Goal: Task Accomplishment & Management: Complete application form

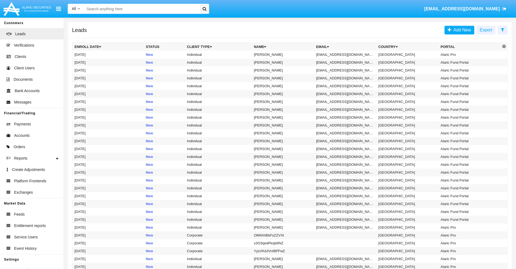
click at [502, 30] on icon at bounding box center [503, 30] width 4 height 4
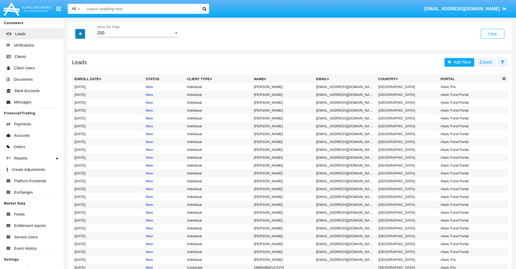
click at [80, 34] on icon "button" at bounding box center [80, 34] width 3 height 4
click at [84, 69] on span "Email" at bounding box center [84, 68] width 11 height 6
click at [74, 71] on input "Email" at bounding box center [74, 71] width 0 height 0
checkbox input "true"
click at [80, 34] on icon "button" at bounding box center [80, 34] width 3 height 4
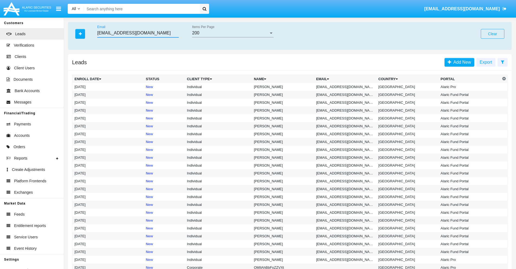
type input "sr8.zdg@i5juz-67z1uta.int"
click at [347, 87] on td "sr8.zdg@i5juz-67z1uta.int" at bounding box center [345, 87] width 62 height 8
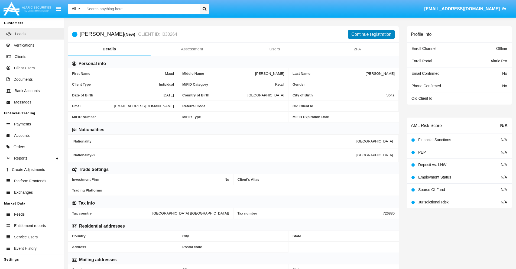
click at [371, 34] on button "Continue registration" at bounding box center [371, 34] width 47 height 9
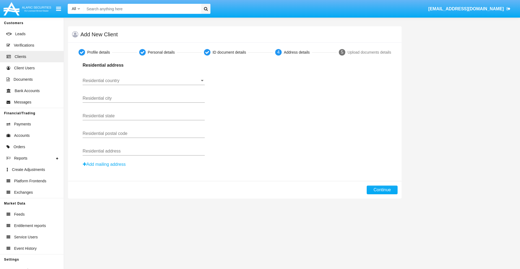
click at [144, 81] on input "Residential country" at bounding box center [144, 80] width 122 height 5
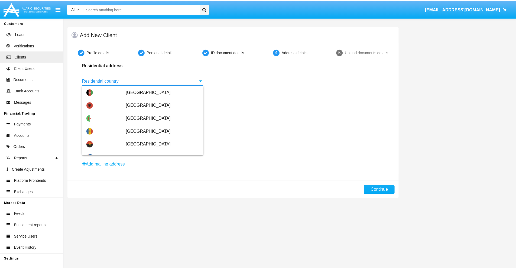
scroll to position [321, 0]
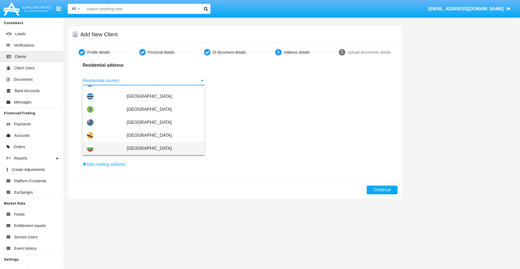
click at [161, 148] on span "[GEOGRAPHIC_DATA]" at bounding box center [164, 148] width 74 height 13
type input "[GEOGRAPHIC_DATA]"
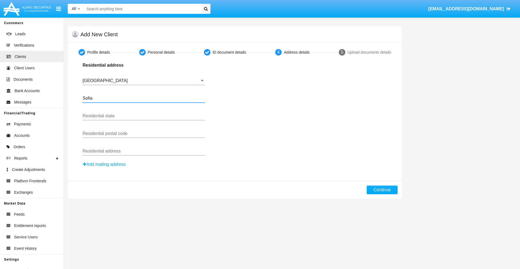
type input "Sofia"
type input "1000"
type input "Vasil Levski"
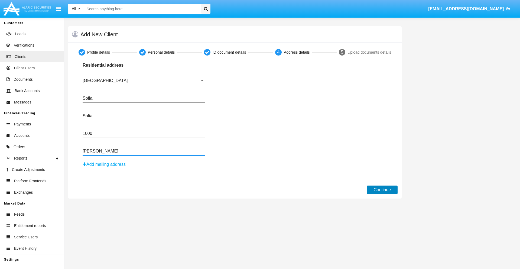
click at [382, 190] on button "Continue" at bounding box center [382, 189] width 31 height 9
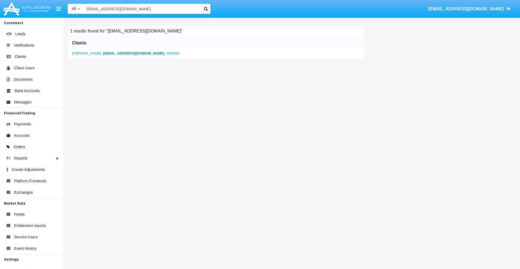
type input "sr8.zdg@i5juz-67z1uta.int"
click at [111, 53] on b "sr8.zdg@i5juz-67z1uta.int" at bounding box center [133, 53] width 61 height 4
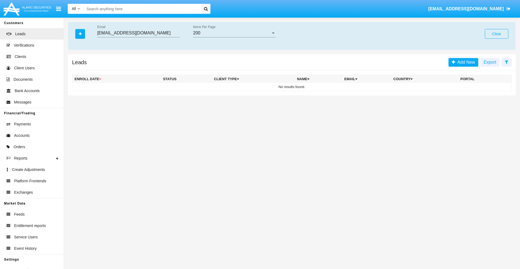
click at [496, 34] on button "Clear" at bounding box center [497, 34] width 24 height 10
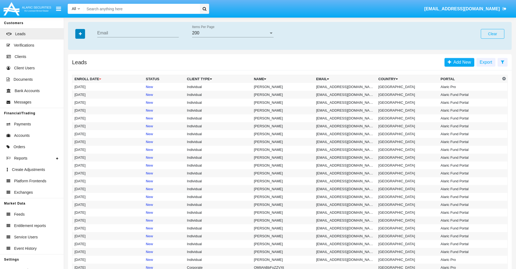
click at [80, 34] on icon "button" at bounding box center [80, 34] width 3 height 4
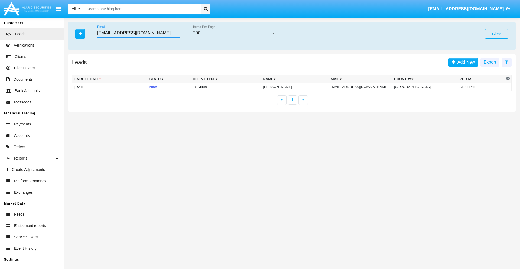
type input "s-a8tvvy@82-wnl.biz"
click at [365, 87] on td "s-a8tvvy@82-wnl.biz" at bounding box center [359, 87] width 66 height 8
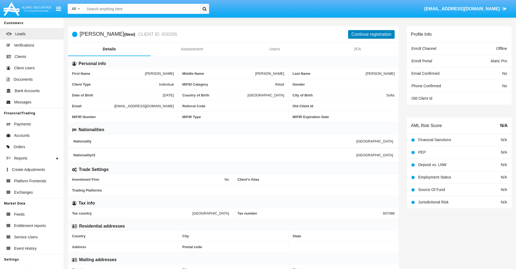
click at [371, 34] on button "Continue registration" at bounding box center [371, 34] width 47 height 9
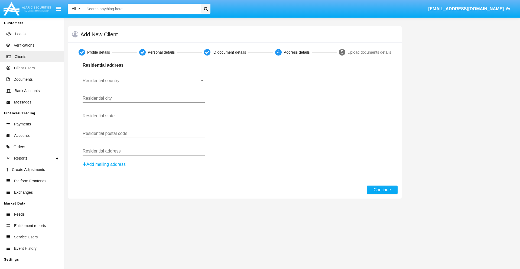
click at [105, 164] on button "Add mailing address" at bounding box center [104, 164] width 43 height 7
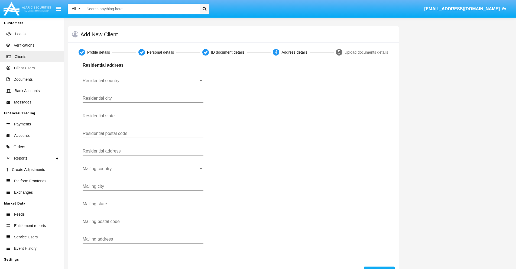
click at [143, 81] on input "Residential country" at bounding box center [143, 80] width 121 height 5
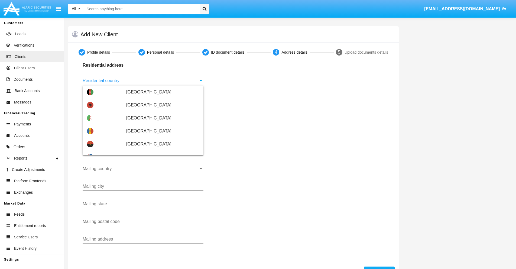
scroll to position [321, 0]
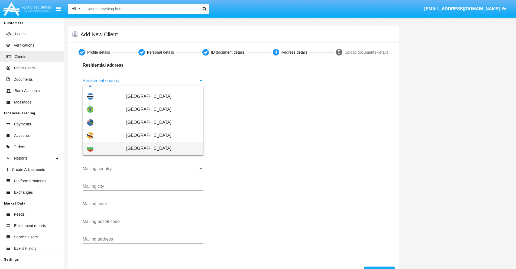
click at [160, 148] on span "[GEOGRAPHIC_DATA]" at bounding box center [162, 148] width 73 height 13
type input "[GEOGRAPHIC_DATA]"
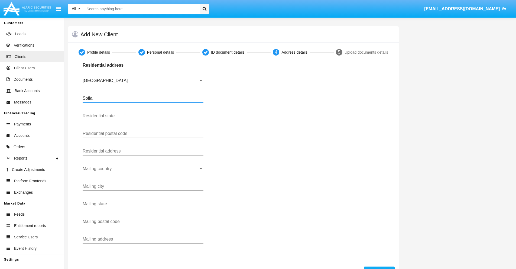
type input "Sofia"
type input "1000"
type input "Vasil Levski"
click at [143, 169] on input "Mailing country" at bounding box center [143, 168] width 121 height 5
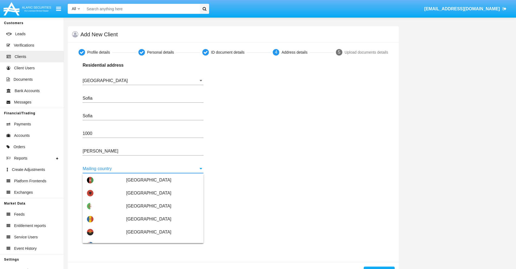
scroll to position [35, 0]
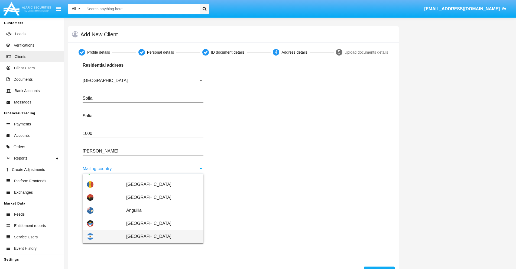
click at [160, 236] on span "[GEOGRAPHIC_DATA]" at bounding box center [162, 236] width 73 height 13
type input "[GEOGRAPHIC_DATA]"
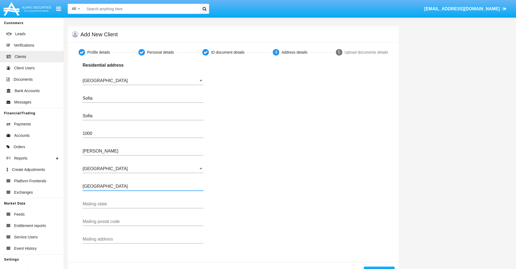
type input "Buenos Aires"
type input "7777"
type input "Test Mail Address"
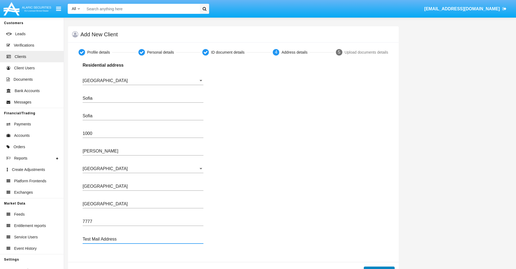
click at [379, 268] on button "Continue" at bounding box center [379, 270] width 31 height 9
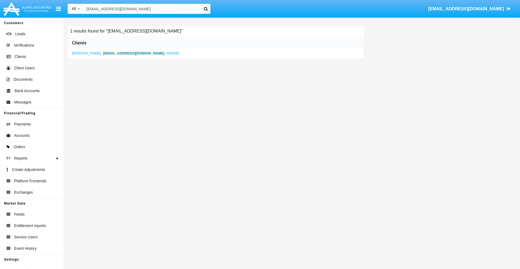
type input "s-a8tvvy@82-wnl.biz"
click at [119, 53] on b "s-a8tvvy@82-wnl.biz" at bounding box center [133, 53] width 61 height 4
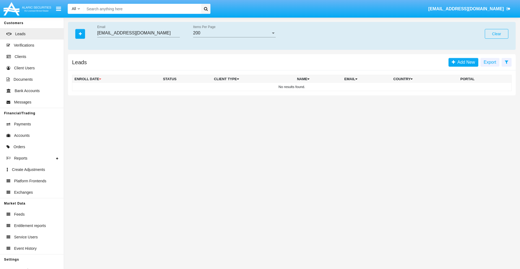
click at [496, 34] on button "Clear" at bounding box center [497, 34] width 24 height 10
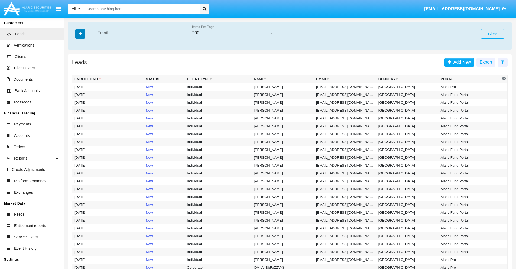
click at [80, 34] on icon "button" at bounding box center [80, 34] width 3 height 4
type input "d6ef4@efx20u.int"
click at [347, 87] on td "d6ef4@efx20u.int" at bounding box center [345, 87] width 62 height 8
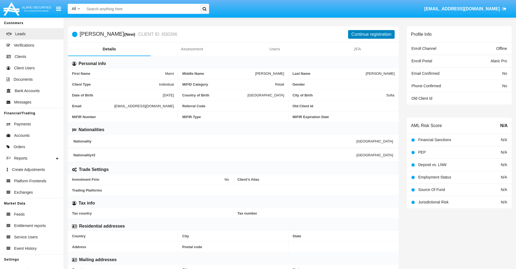
click at [371, 34] on button "Continue registration" at bounding box center [371, 34] width 47 height 9
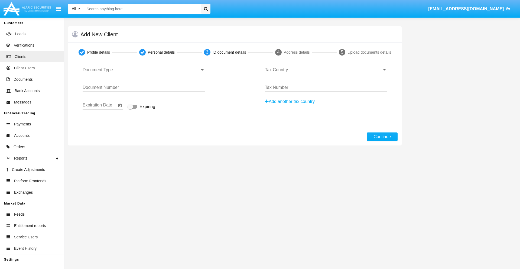
click at [144, 70] on span "Document Type" at bounding box center [141, 69] width 117 height 5
click at [144, 74] on span "Passport" at bounding box center [144, 73] width 122 height 13
type input "qKJFrecCxPneCPu"
click at [141, 107] on span "Expiring" at bounding box center [147, 106] width 16 height 6
click at [130, 109] on input "Expiring" at bounding box center [130, 109] width 0 height 0
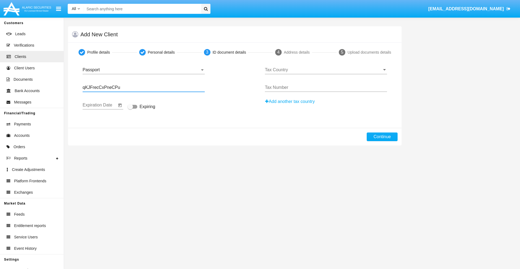
checkbox input "true"
click at [326, 70] on input "Tax Country" at bounding box center [326, 69] width 122 height 5
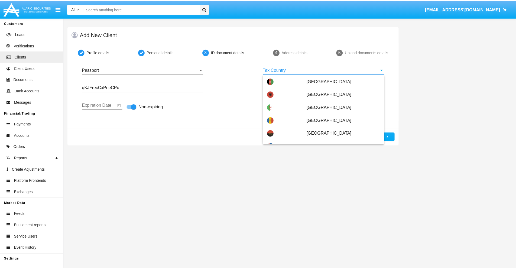
scroll to position [1425, 0]
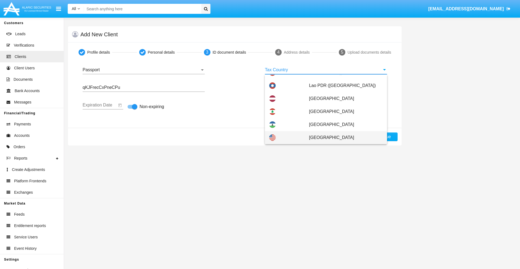
click at [343, 138] on span "[GEOGRAPHIC_DATA]" at bounding box center [346, 137] width 74 height 13
type input "[GEOGRAPHIC_DATA]"
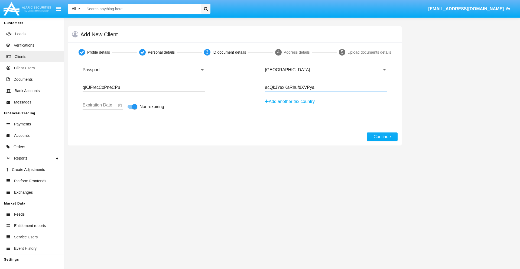
type input "acQkJYexKaRhufdXVPya"
click at [382, 137] on button "Continue" at bounding box center [382, 136] width 31 height 9
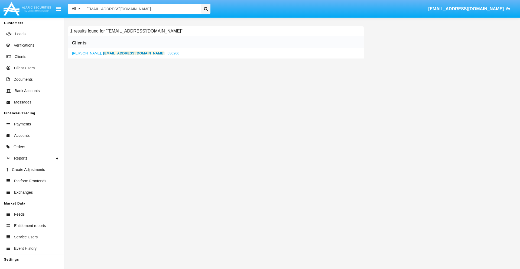
type input "d6ef4@efx20u.int"
click at [105, 53] on b "d6ef4@efx20u.int" at bounding box center [133, 53] width 61 height 4
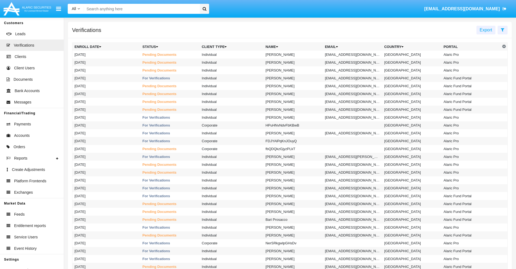
click at [502, 30] on icon at bounding box center [503, 30] width 4 height 4
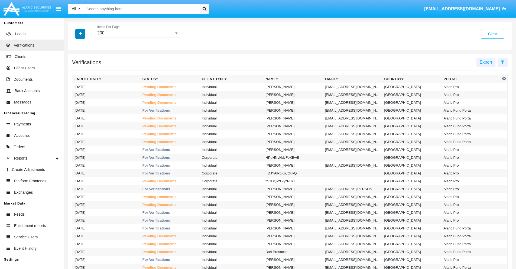
click at [80, 34] on icon "button" at bounding box center [80, 34] width 3 height 4
click at [84, 76] on span "Email" at bounding box center [84, 76] width 11 height 6
click at [74, 79] on input "Email" at bounding box center [74, 79] width 0 height 0
checkbox input "true"
click at [80, 34] on icon "button" at bounding box center [80, 34] width 3 height 4
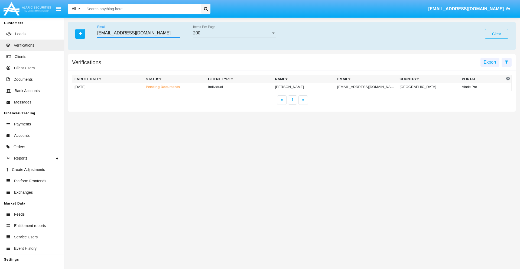
type input "d4ctny698@b4m1cbn2.sg"
click at [371, 87] on td "d4ctny698@b4m1cbn2.sg" at bounding box center [366, 87] width 62 height 8
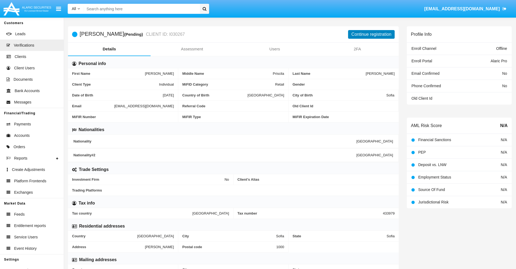
click at [371, 34] on button "Continue registration" at bounding box center [371, 34] width 47 height 9
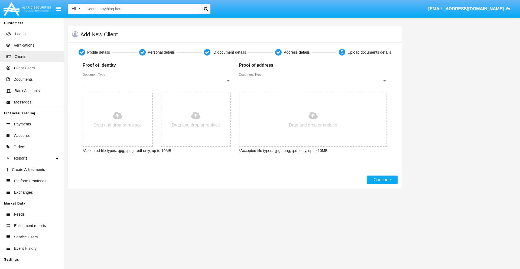
click at [156, 81] on span "Document Type" at bounding box center [154, 80] width 143 height 5
click at [156, 85] on span "Passport" at bounding box center [157, 84] width 148 height 13
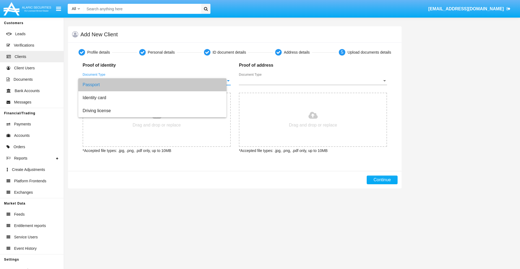
type input "C:\fakepath\passport.png"
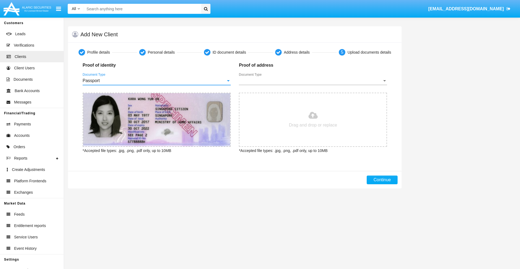
click at [313, 81] on span "Document Type" at bounding box center [310, 80] width 143 height 5
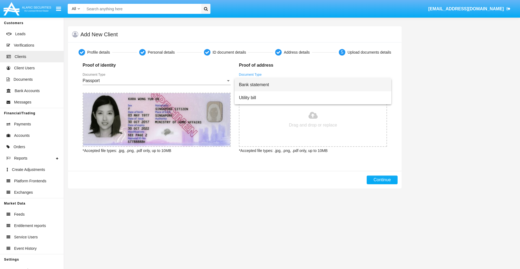
click at [313, 85] on span "Bank statement" at bounding box center [313, 84] width 148 height 13
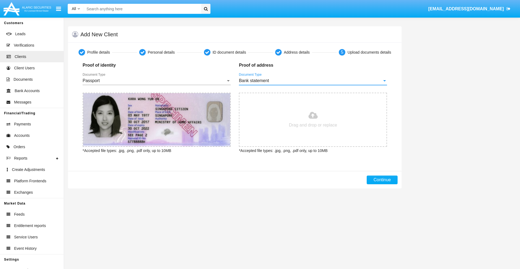
type input "C:\fakepath\bank-statement.png"
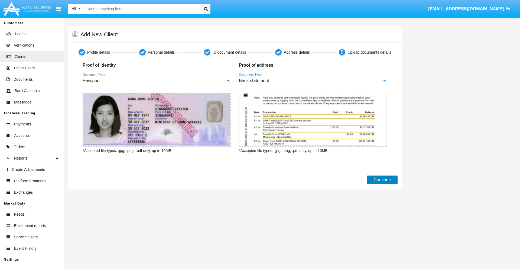
click at [382, 180] on button "Continue" at bounding box center [382, 179] width 31 height 9
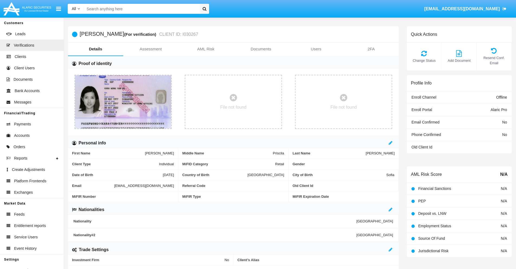
click at [261, 49] on link "Documents" at bounding box center [260, 49] width 55 height 13
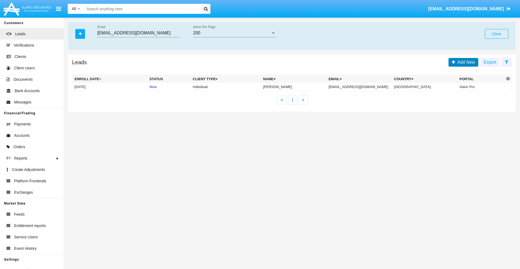
click at [465, 62] on span "Add New" at bounding box center [465, 62] width 20 height 5
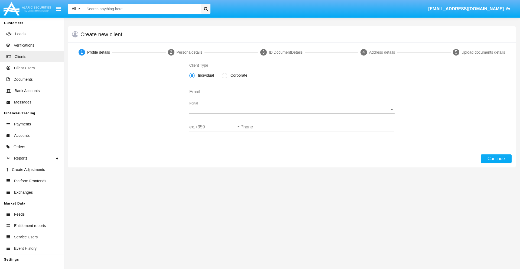
click at [205, 75] on span "Individual" at bounding box center [205, 76] width 21 height 6
click at [192, 78] on input "Individual" at bounding box center [192, 78] width 0 height 0
type input "[EMAIL_ADDRESS][DOMAIN_NAME]"
click at [292, 109] on span "Portal" at bounding box center [289, 109] width 200 height 5
click at [290, 113] on span "Alaric Pro" at bounding box center [287, 113] width 197 height 13
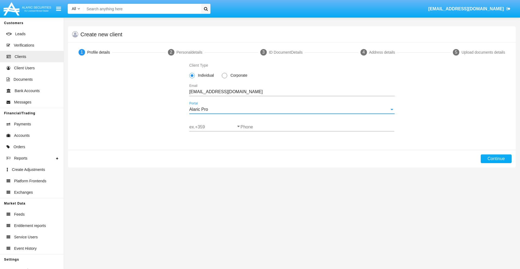
click at [215, 127] on input "ex.+359" at bounding box center [214, 127] width 51 height 5
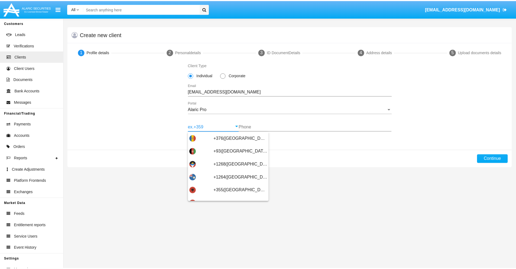
scroll to position [178, 0]
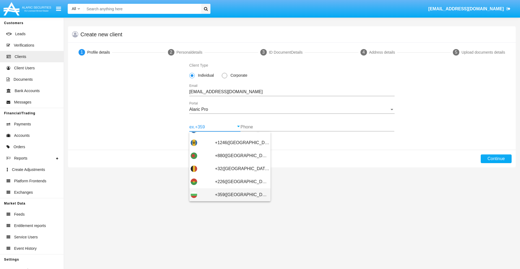
click at [238, 195] on span "+359([GEOGRAPHIC_DATA])" at bounding box center [242, 194] width 54 height 13
type input "+359([GEOGRAPHIC_DATA])"
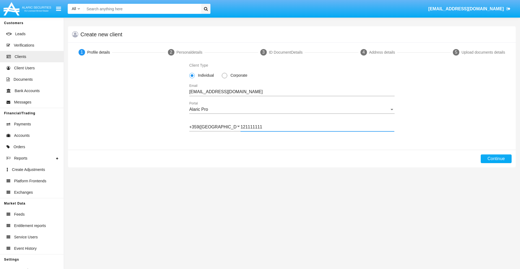
type input "121111111"
click at [496, 159] on button "Continue" at bounding box center [496, 158] width 31 height 9
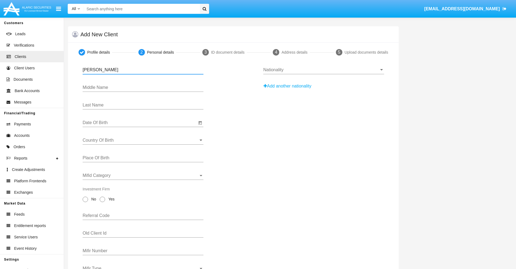
type input "[PERSON_NAME]"
type input "Prosacco"
click at [140, 123] on input "Date Of Birth" at bounding box center [140, 122] width 114 height 5
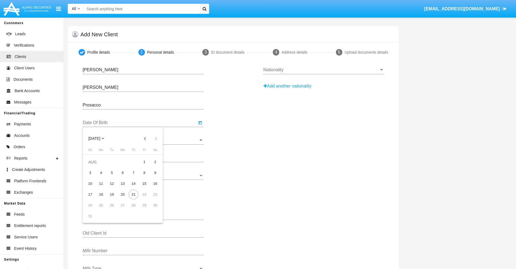
click at [99, 138] on span "[DATE]" at bounding box center [94, 138] width 12 height 4
click at [145, 138] on button "Previous 20 years" at bounding box center [145, 138] width 11 height 11
click at [132, 209] on div "2000" at bounding box center [132, 209] width 17 height 10
click at [94, 166] on div "JAN" at bounding box center [94, 166] width 17 height 10
click at [155, 162] on div "1" at bounding box center [155, 162] width 10 height 10
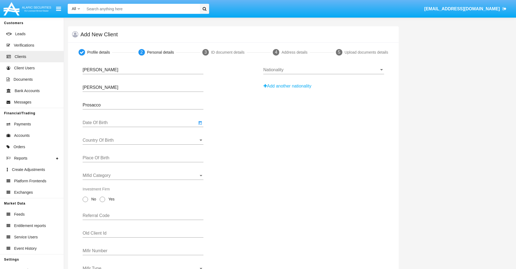
type input "[DATE]"
click at [143, 140] on input "Country Of Birth" at bounding box center [143, 140] width 121 height 5
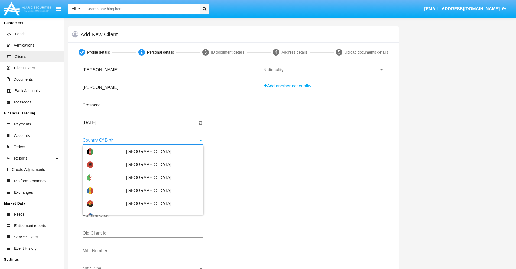
scroll to position [1854, 0]
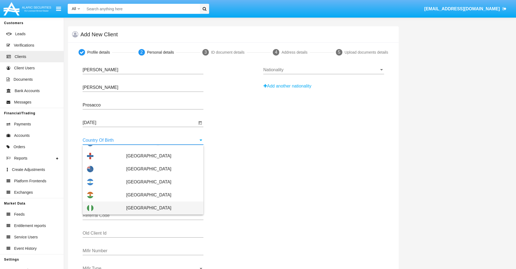
click at [160, 208] on span "[GEOGRAPHIC_DATA]" at bounding box center [162, 207] width 73 height 13
type input "[GEOGRAPHIC_DATA]"
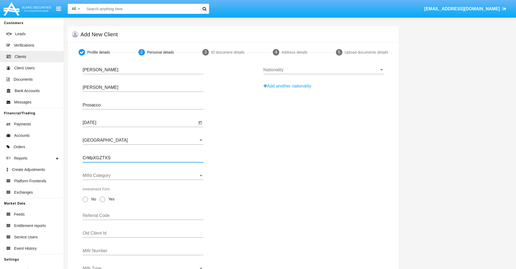
type input "CrMpXGZTXS"
click at [143, 175] on span "Mifid Category" at bounding box center [141, 175] width 116 height 5
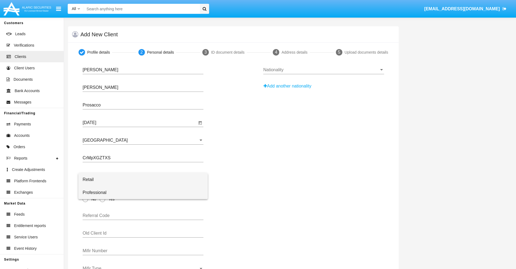
click at [143, 193] on span "Professional" at bounding box center [143, 192] width 121 height 13
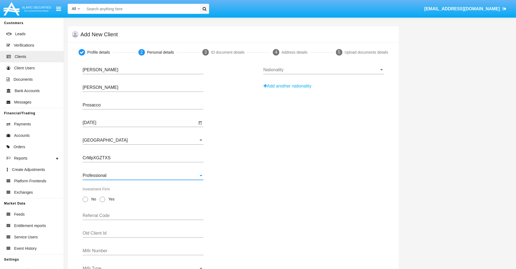
click at [93, 199] on span "No" at bounding box center [92, 199] width 9 height 6
click at [85, 202] on input "No" at bounding box center [85, 202] width 0 height 0
radio input "true"
type input "fRpkCbGLye"
type input "MIRvBqFLTy"
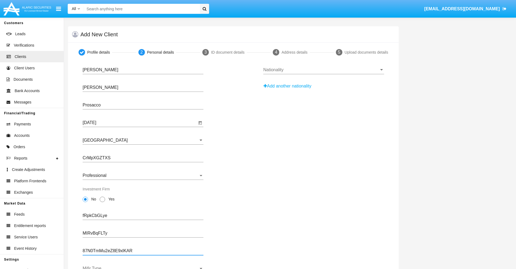
type input "87N0TmMu2eZ8E9xlKAR"
click at [143, 267] on span "Mifir Type" at bounding box center [141, 268] width 116 height 5
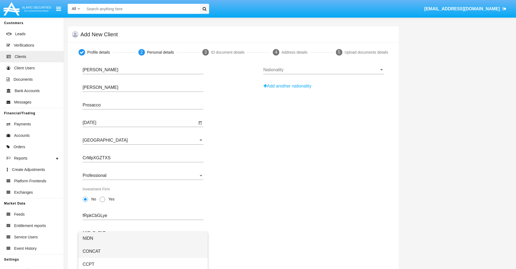
click at [143, 251] on span "CONCAT" at bounding box center [143, 251] width 121 height 13
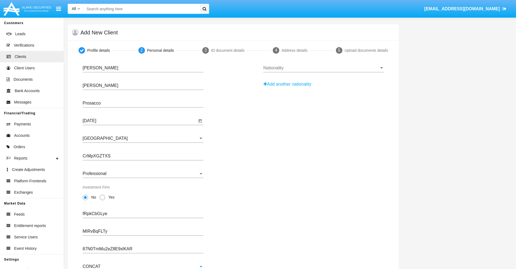
scroll to position [19, 0]
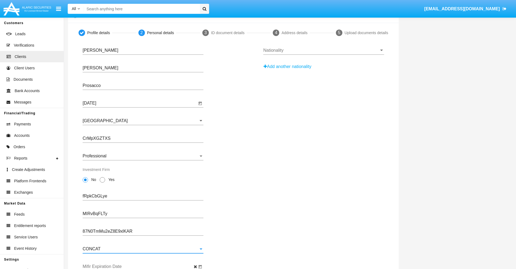
click at [140, 266] on input "Mifir Expiration Date" at bounding box center [140, 266] width 114 height 5
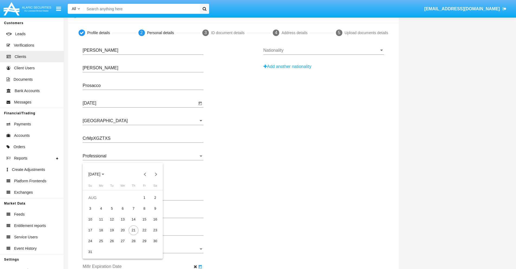
click at [99, 174] on span "[DATE]" at bounding box center [94, 174] width 12 height 4
click at [132, 223] on div "2030" at bounding box center [132, 224] width 17 height 10
click at [94, 202] on div "JAN" at bounding box center [94, 202] width 17 height 10
click at [112, 208] on div "1" at bounding box center [112, 209] width 10 height 10
type input "[DATE]"
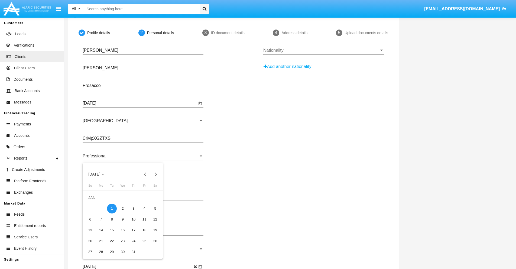
scroll to position [0, 0]
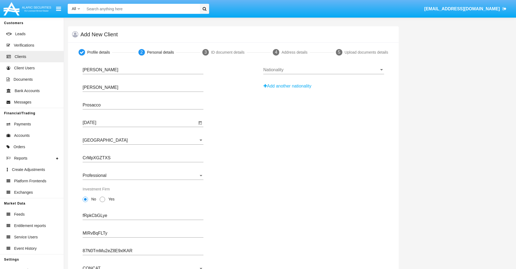
click at [323, 70] on input "Nationality" at bounding box center [323, 69] width 121 height 5
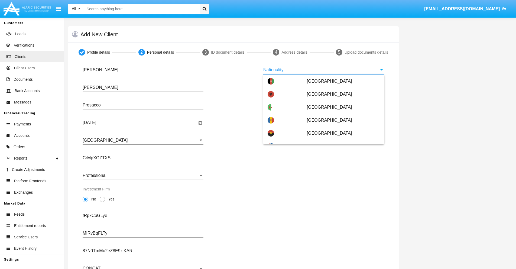
scroll to position [321, 0]
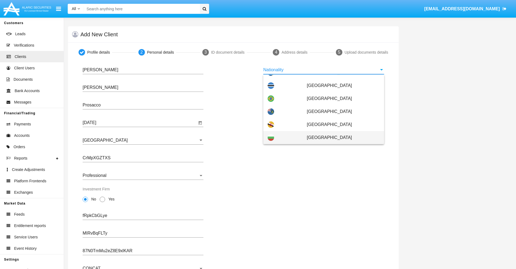
click at [340, 138] on span "[GEOGRAPHIC_DATA]" at bounding box center [343, 137] width 73 height 13
type input "[GEOGRAPHIC_DATA]"
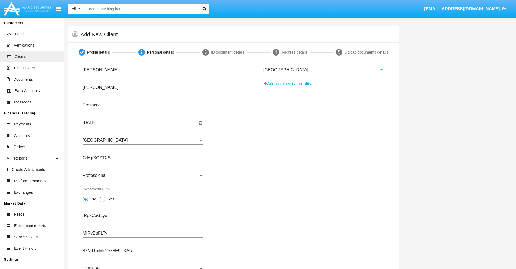
click at [289, 84] on button "Add another nationality" at bounding box center [288, 84] width 51 height 9
click at [323, 87] on input "Nationality #1" at bounding box center [323, 87] width 121 height 5
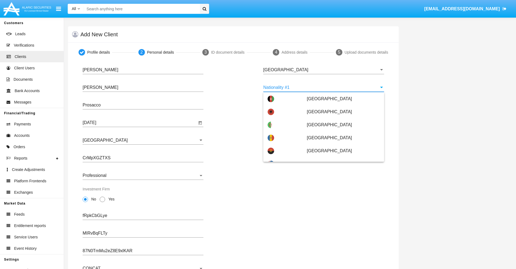
scroll to position [2413, 0]
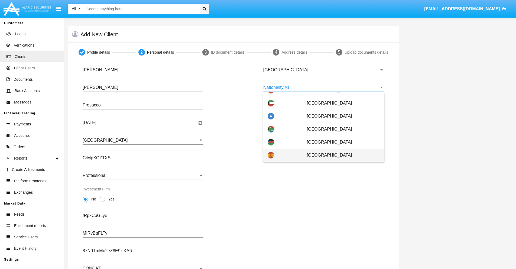
click at [340, 155] on span "[GEOGRAPHIC_DATA]" at bounding box center [343, 155] width 73 height 13
type input "[GEOGRAPHIC_DATA]"
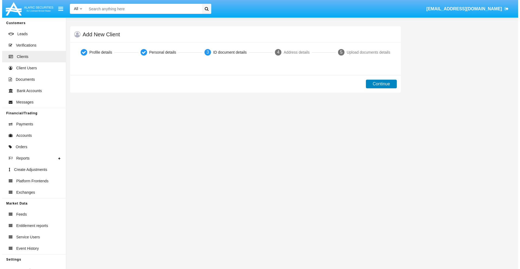
scroll to position [0, 0]
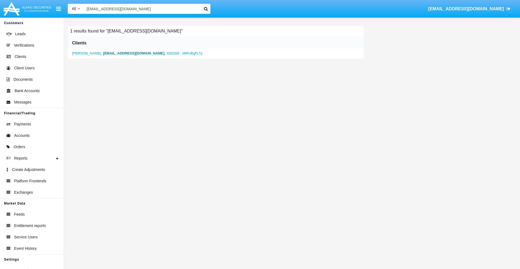
type input "[EMAIL_ADDRESS][DOMAIN_NAME]"
click at [119, 53] on b "[EMAIL_ADDRESS][DOMAIN_NAME]" at bounding box center [133, 53] width 61 height 4
